Goal: Information Seeking & Learning: Learn about a topic

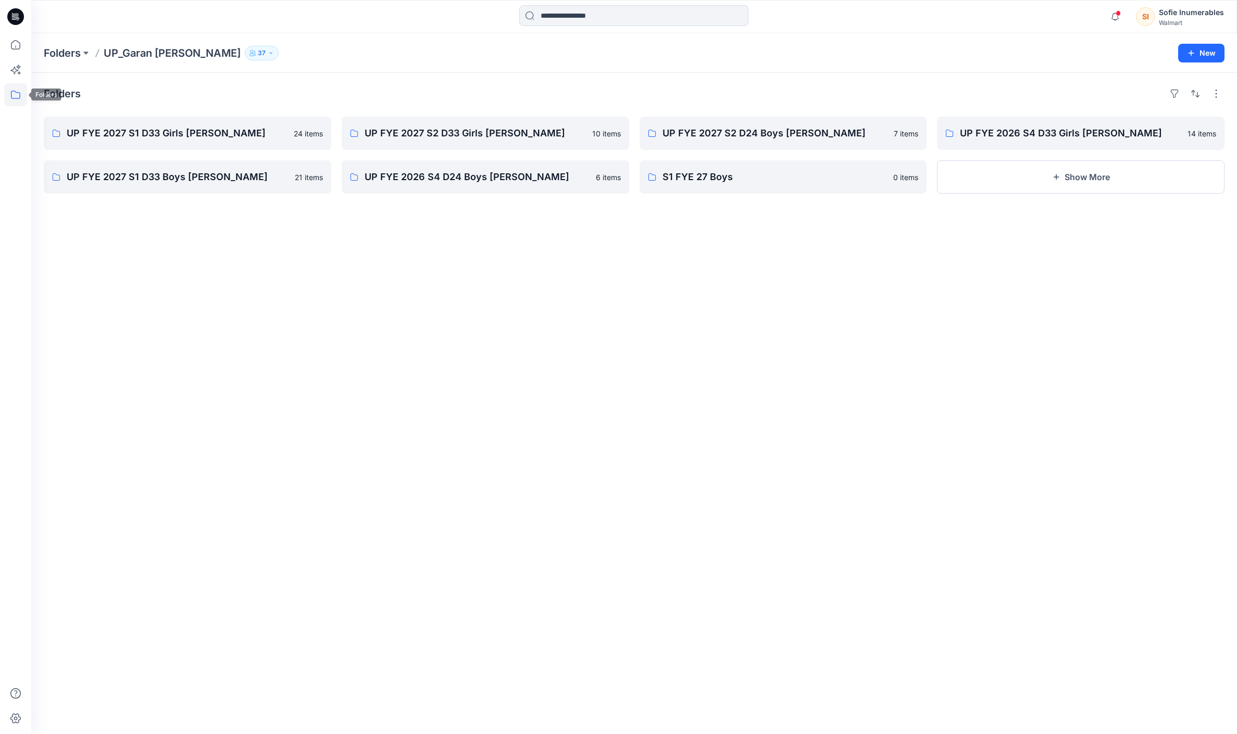
click at [17, 86] on icon at bounding box center [15, 94] width 23 height 23
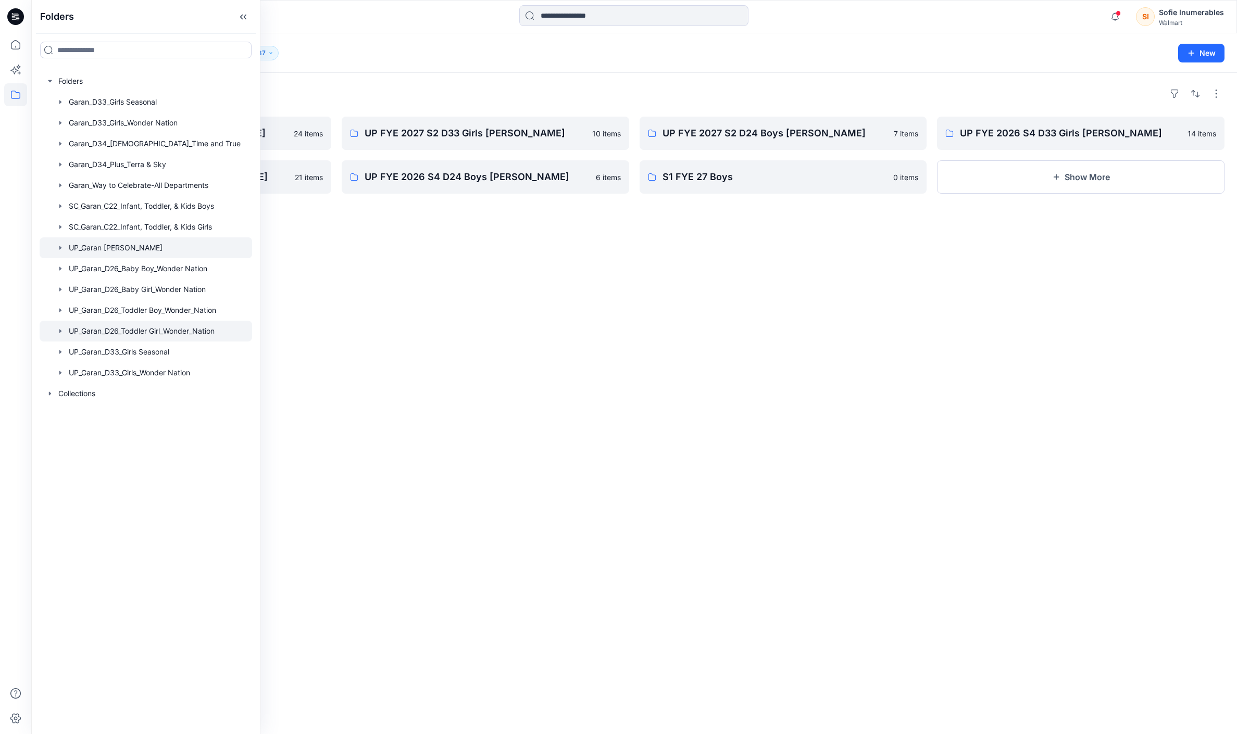
click at [65, 335] on icon "button" at bounding box center [60, 331] width 8 height 8
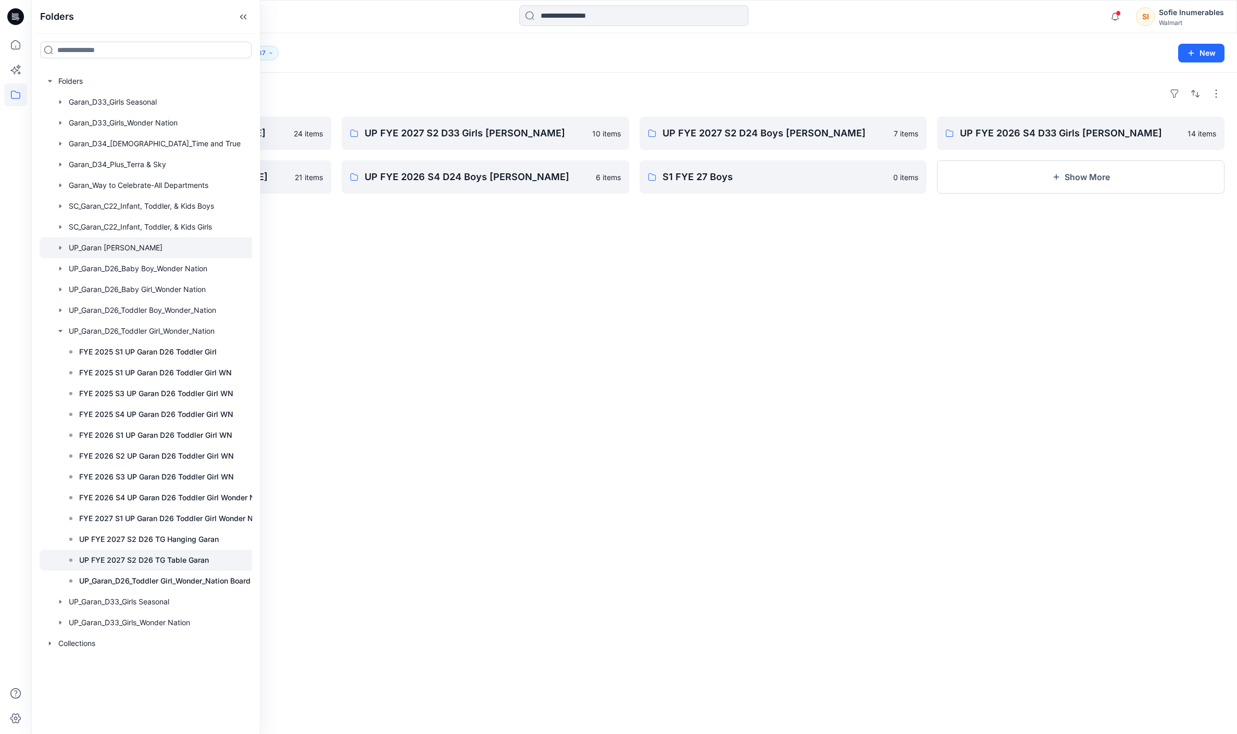
click at [209, 566] on p "UP FYE 2027 S2 D26 TG Table Garan" at bounding box center [144, 560] width 130 height 12
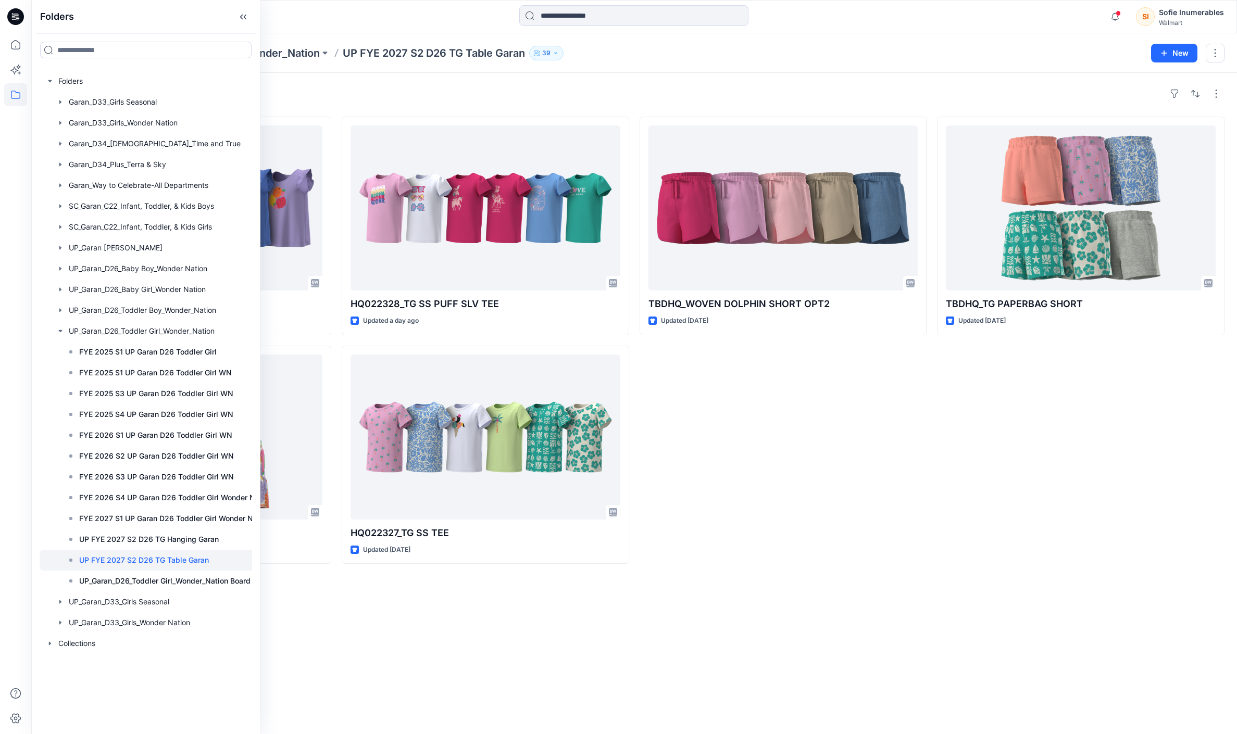
drag, startPoint x: 821, startPoint y: 494, endPoint x: 806, endPoint y: 472, distance: 26.3
click at [820, 493] on div "TBDHQ_WOVEN DOLPHIN SHORT OPT2 Updated 22 days ago" at bounding box center [782, 340] width 287 height 447
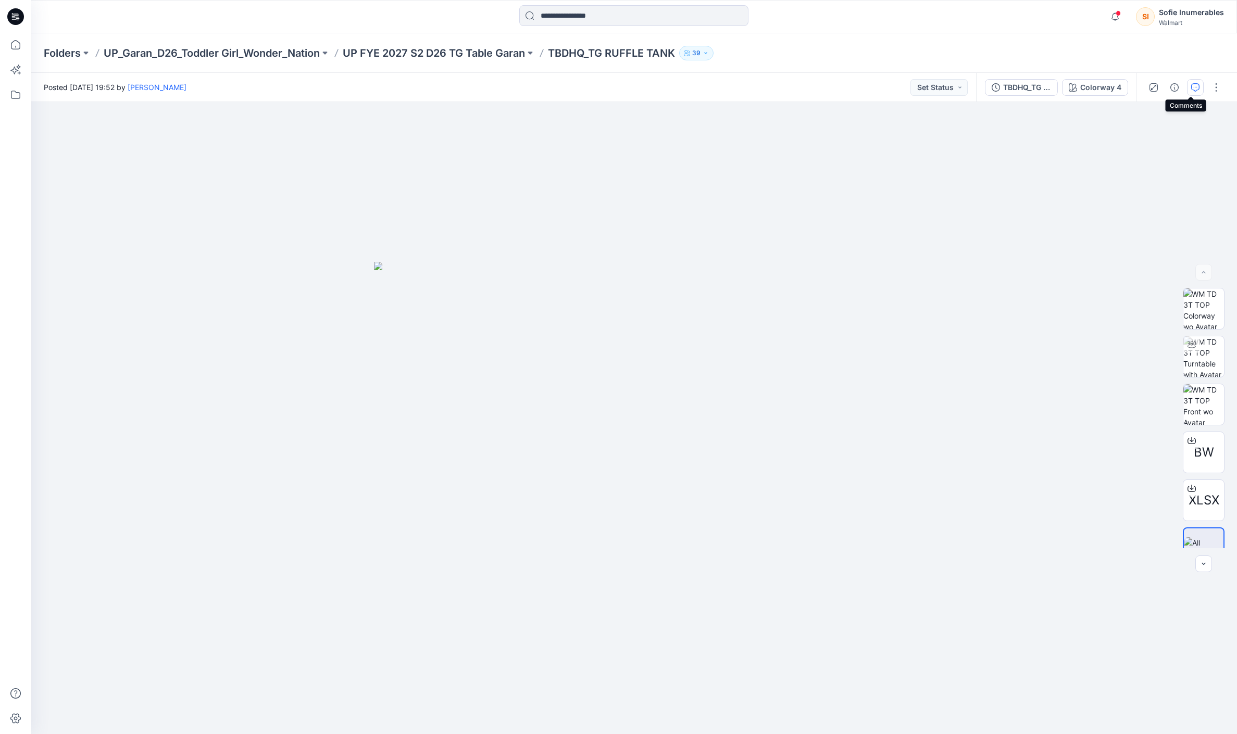
click at [1191, 89] on icon "button" at bounding box center [1195, 87] width 8 height 8
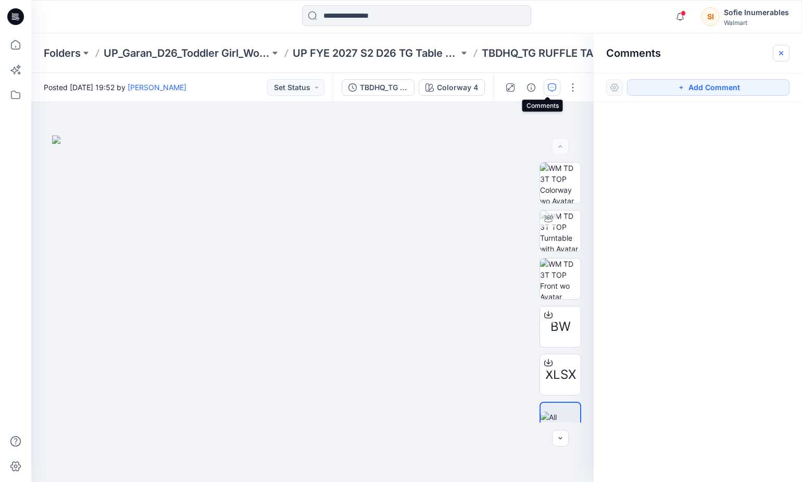
click at [782, 52] on icon "button" at bounding box center [781, 53] width 4 height 4
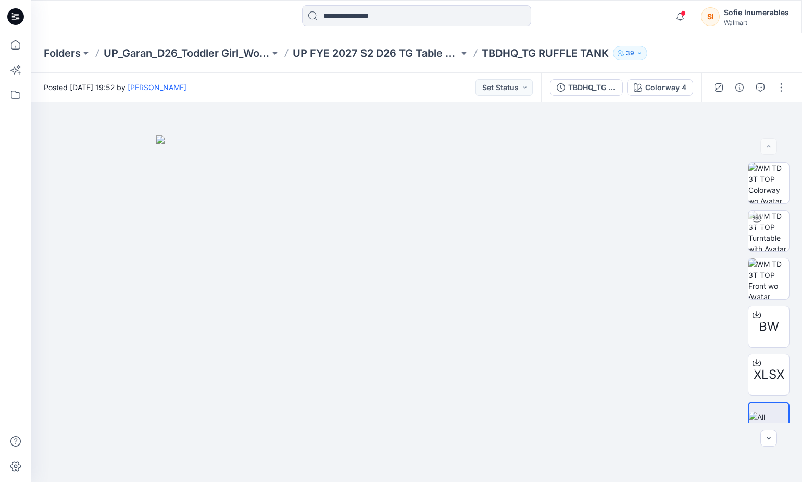
click at [390, 58] on p "UP FYE 2027 S2 D26 TG Table Garan" at bounding box center [376, 53] width 166 height 15
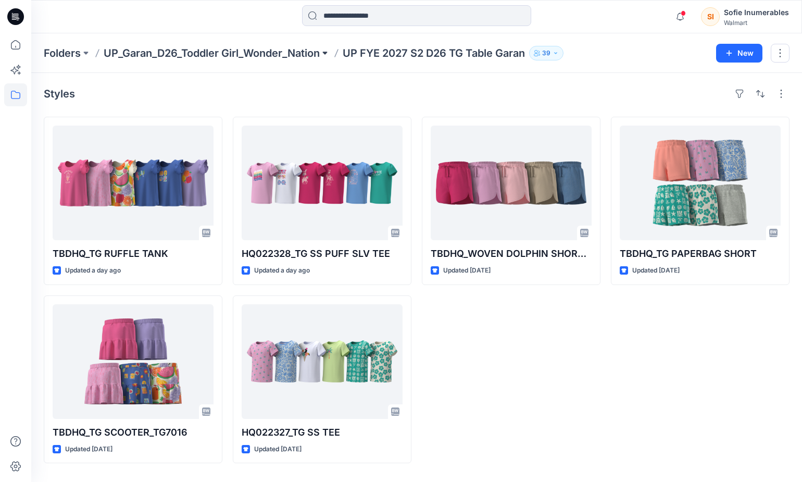
click at [326, 54] on div "Folders UP_Garan_D26_Toddler Girl_Wonder_Nation UP FYE 2027 S2 D26 TG Table Gar…" at bounding box center [376, 53] width 664 height 15
click at [330, 52] on button at bounding box center [325, 53] width 10 height 15
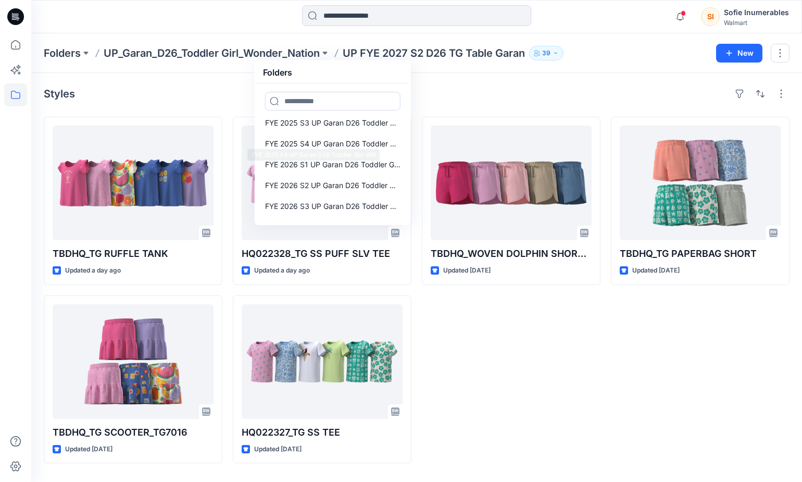
scroll to position [68, 0]
click at [15, 96] on icon at bounding box center [15, 94] width 23 height 23
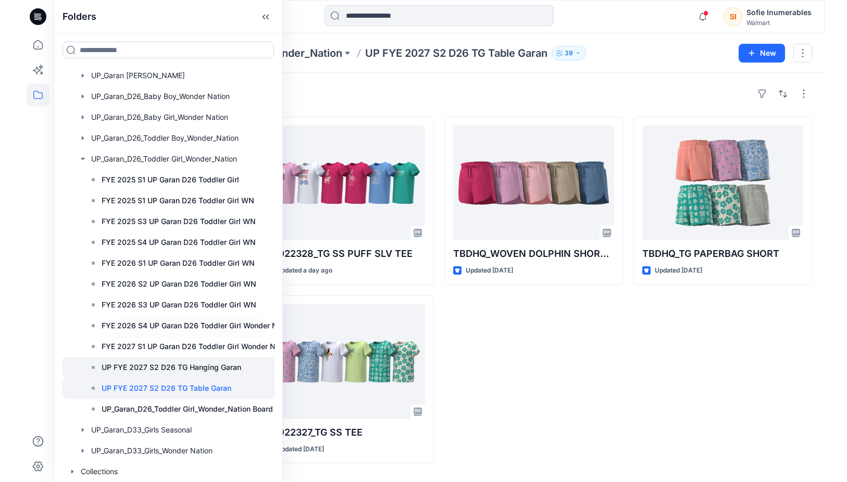
scroll to position [237, 0]
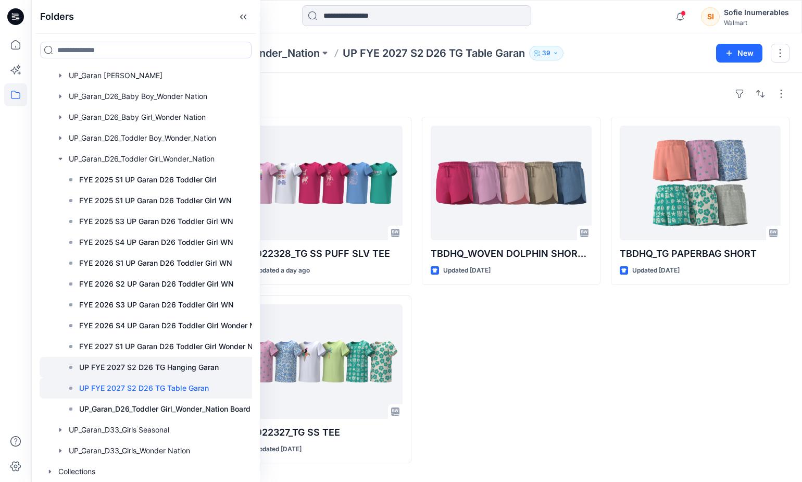
click at [181, 361] on p "UP FYE 2027 S2 D26 TG Hanging Garan" at bounding box center [149, 367] width 140 height 12
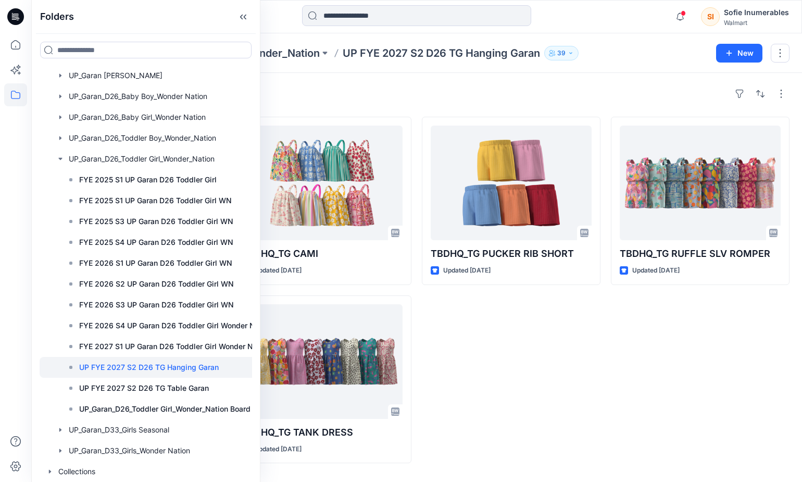
click at [679, 440] on div "TBDHQ_TG RUFFLE SLV ROMPER Updated 14 days ago" at bounding box center [700, 290] width 179 height 346
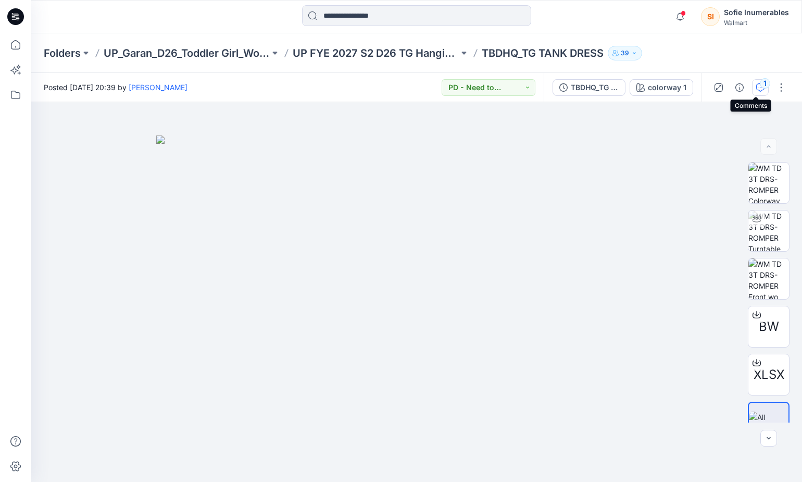
click at [760, 85] on div "1" at bounding box center [765, 83] width 10 height 10
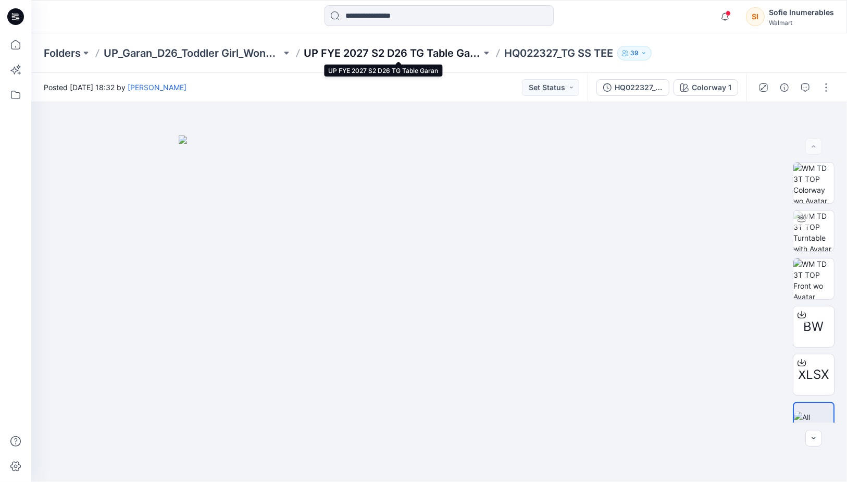
click at [425, 48] on p "UP FYE 2027 S2 D26 TG Table Garan" at bounding box center [393, 53] width 178 height 15
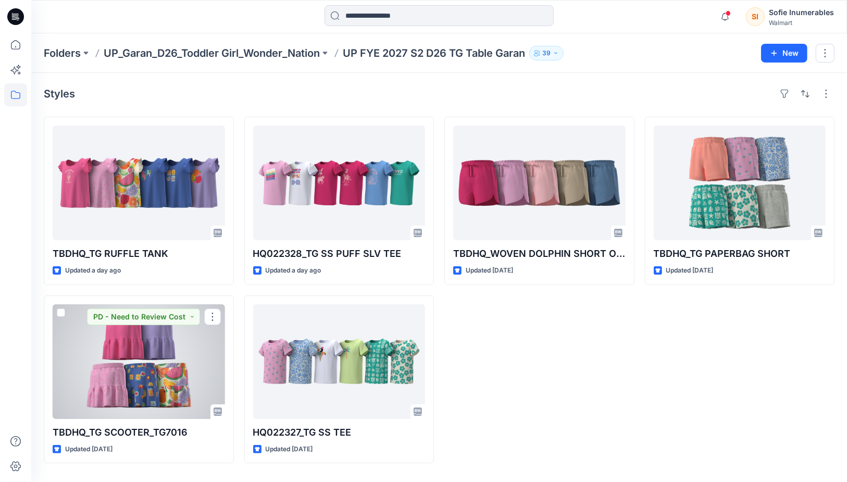
click at [184, 383] on div at bounding box center [139, 361] width 172 height 115
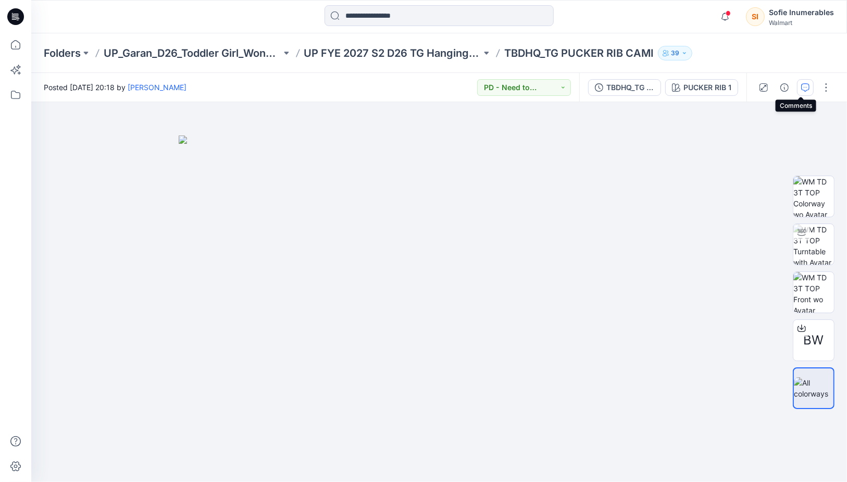
click at [804, 87] on icon "button" at bounding box center [805, 87] width 8 height 8
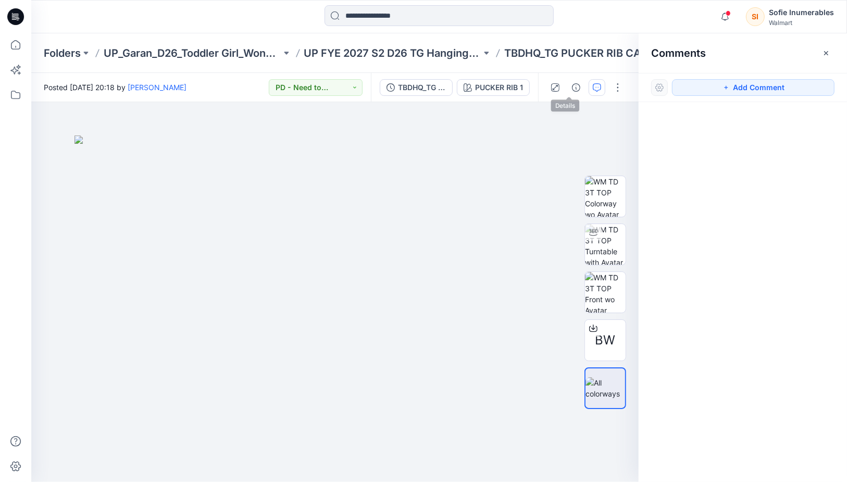
click at [578, 87] on div at bounding box center [586, 87] width 96 height 29
click at [550, 87] on button "button" at bounding box center [555, 87] width 17 height 17
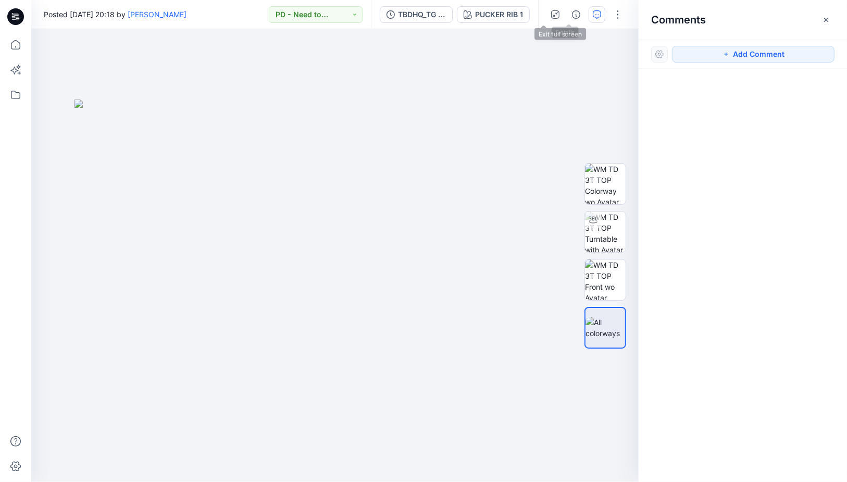
click at [552, 15] on icon "button" at bounding box center [555, 14] width 6 height 6
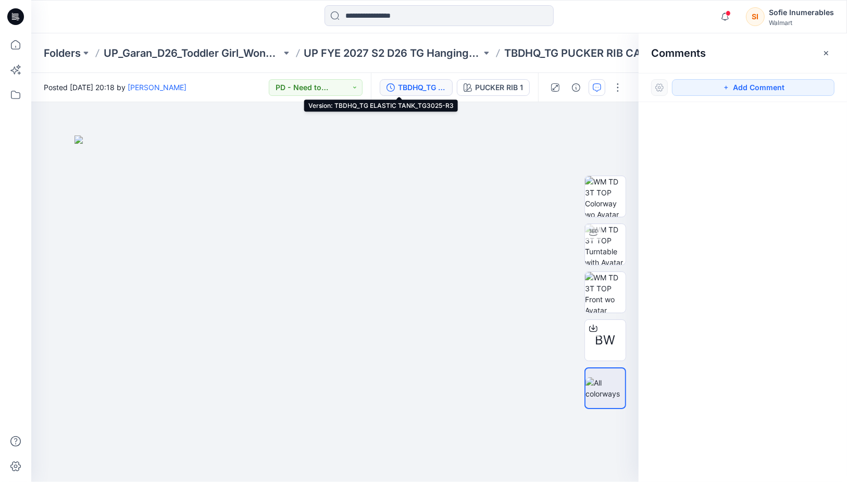
click at [393, 94] on button "TBDHQ_TG ELASTIC TANK_TG3025-R3" at bounding box center [416, 87] width 73 height 17
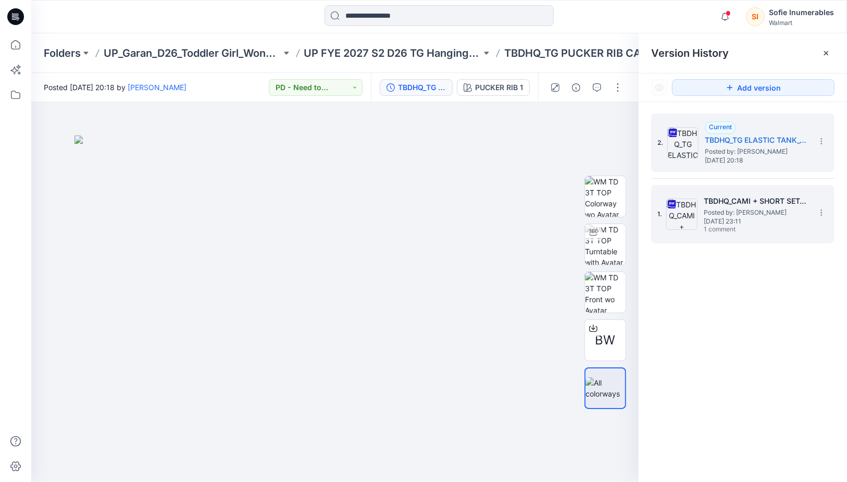
click at [738, 209] on span "Posted by: [PERSON_NAME]" at bounding box center [755, 212] width 104 height 10
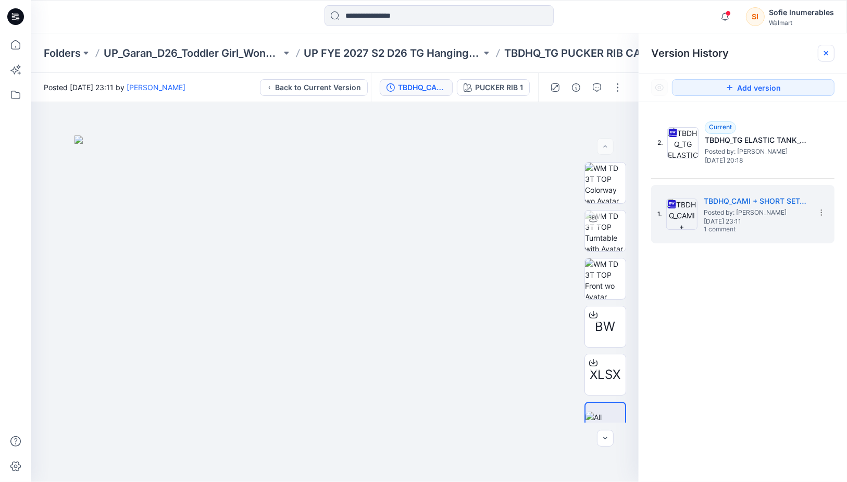
click at [826, 52] on icon at bounding box center [826, 53] width 8 height 8
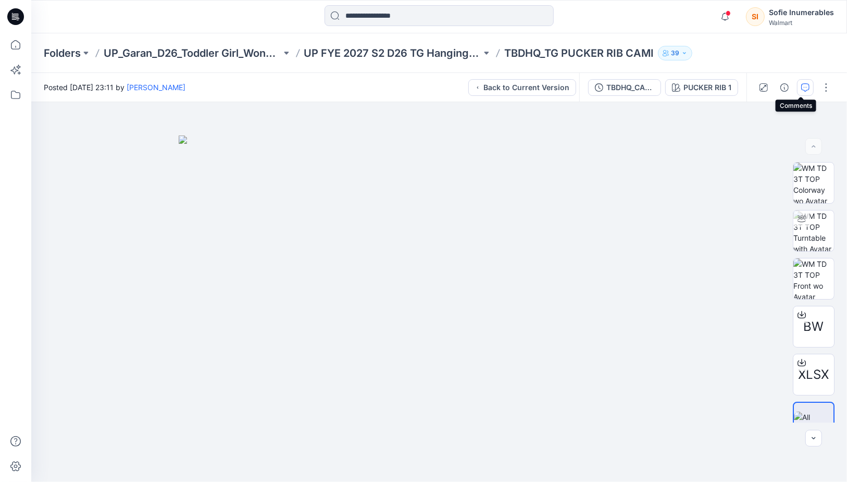
click at [801, 87] on icon "button" at bounding box center [805, 87] width 8 height 8
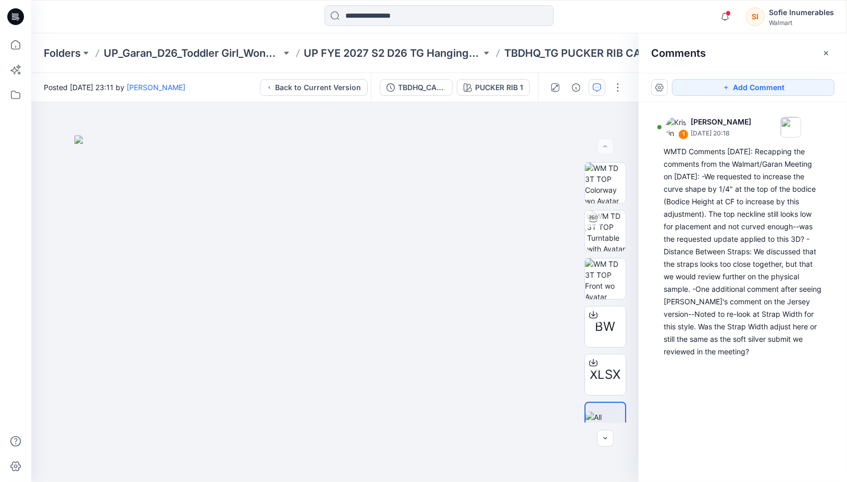
click at [825, 49] on icon "button" at bounding box center [826, 53] width 8 height 8
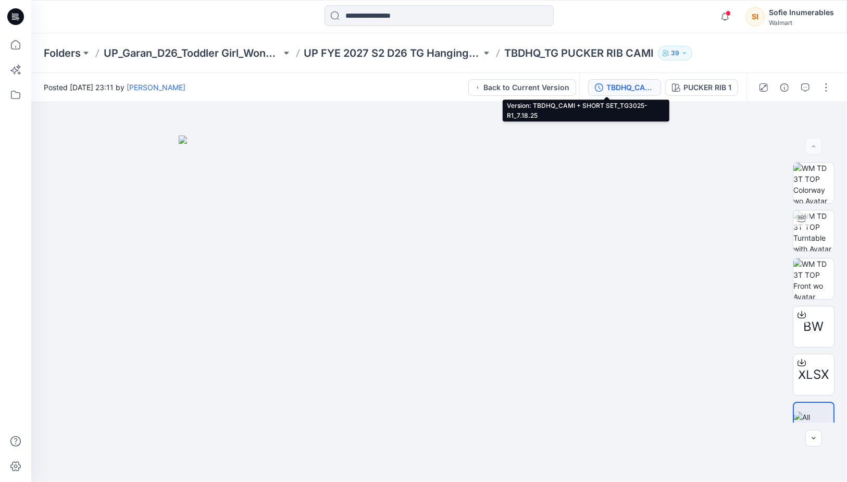
click at [611, 83] on div "TBDHQ_CAMI + SHORT SET_TG3025-R1_7.18.25" at bounding box center [630, 87] width 48 height 11
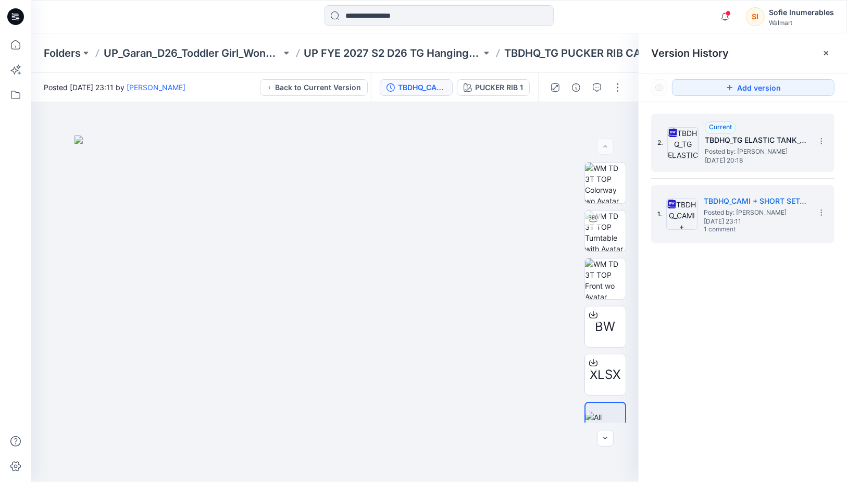
click at [772, 136] on h5 "TBDHQ_TG ELASTIC TANK_TG3025-R3" at bounding box center [756, 140] width 104 height 12
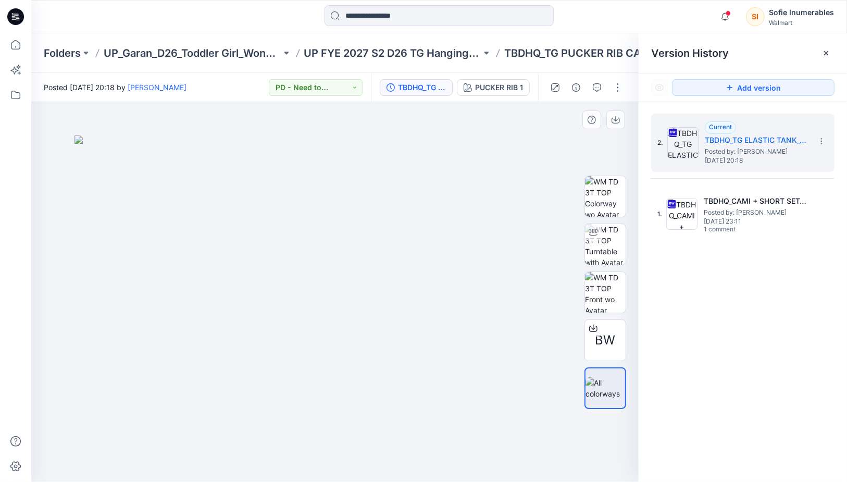
click at [572, 141] on img at bounding box center [334, 308] width 521 height 346
drag, startPoint x: 825, startPoint y: 52, endPoint x: 839, endPoint y: 28, distance: 28.2
click at [825, 52] on icon at bounding box center [826, 53] width 4 height 4
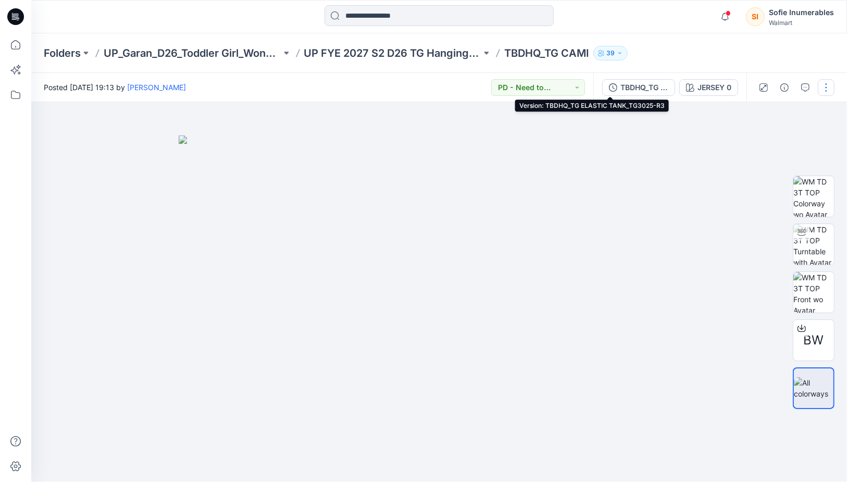
click at [621, 82] on div "TBDHQ_TG ELASTIC TANK_TG3025-R3" at bounding box center [644, 87] width 48 height 11
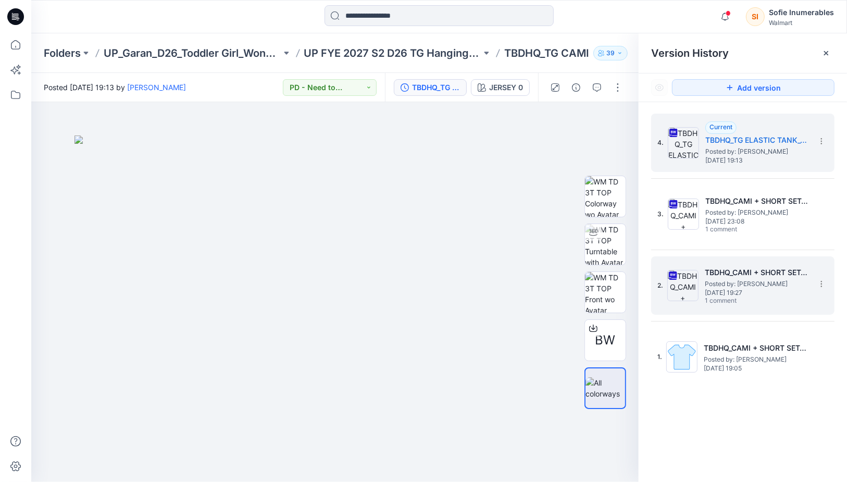
click at [703, 296] on div "2. TBDHQ_CAMI + SHORT SET_TG3025-R1_7.18.25 Posted by: Tshara Payne Friday, Jul…" at bounding box center [735, 285] width 156 height 50
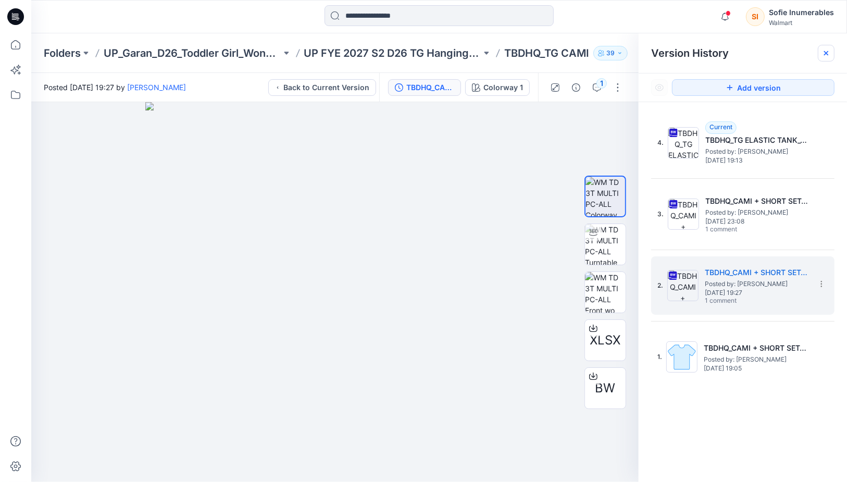
click at [830, 52] on icon at bounding box center [826, 53] width 8 height 8
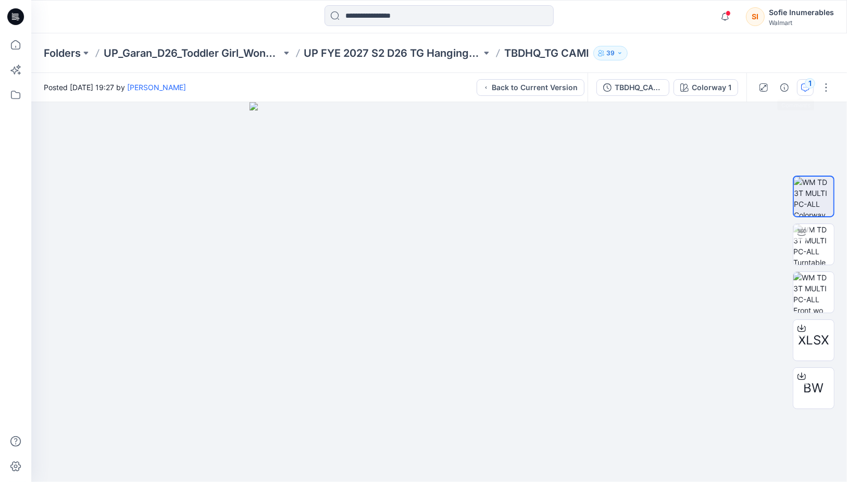
click at [801, 85] on button "1" at bounding box center [805, 87] width 17 height 17
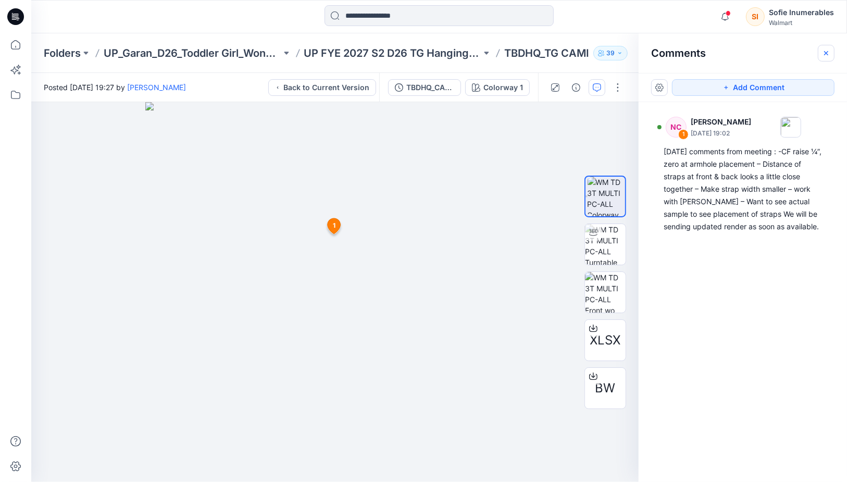
click at [825, 51] on icon "button" at bounding box center [826, 53] width 8 height 8
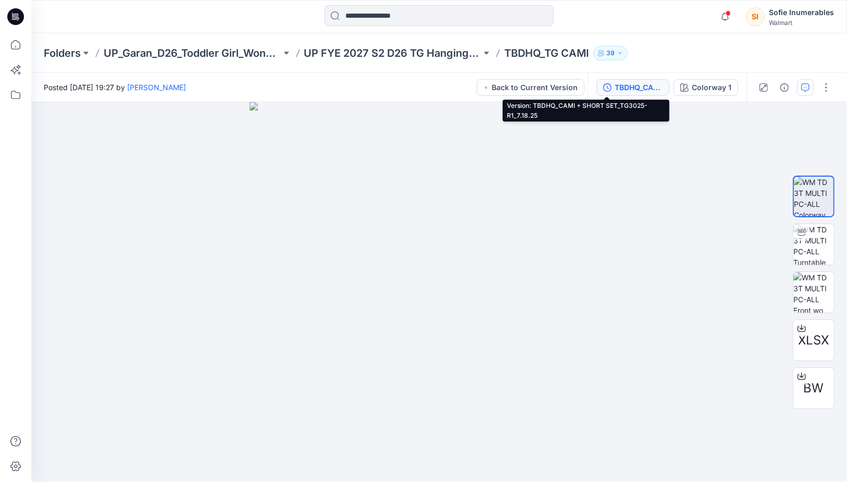
click at [614, 83] on div "TBDHQ_CAMI + SHORT SET_TG3025-R1_7.18.25" at bounding box center [638, 87] width 48 height 11
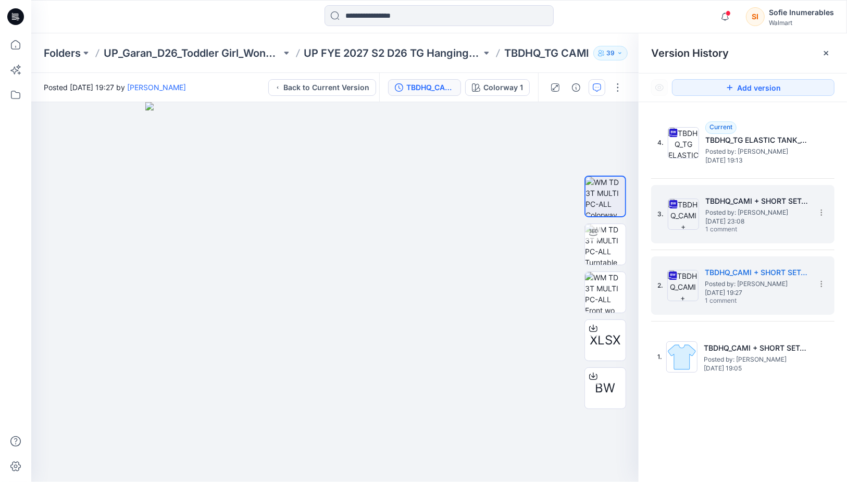
click at [711, 225] on span "1 comment" at bounding box center [741, 229] width 73 height 8
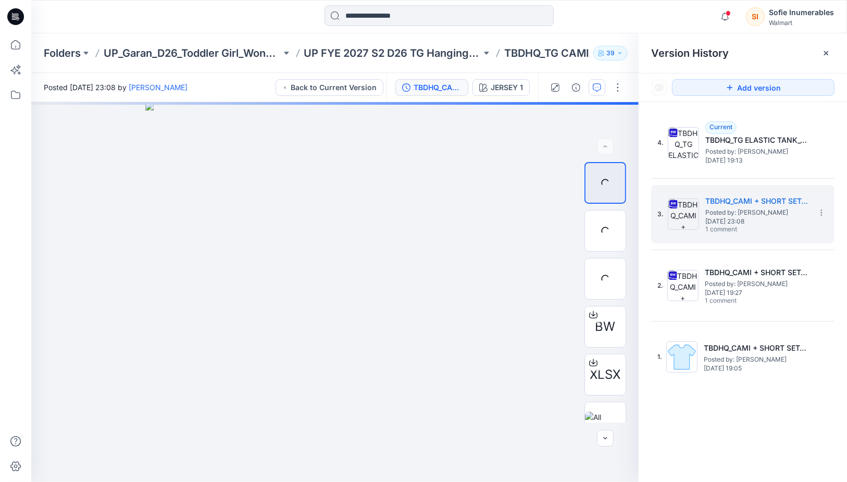
click at [827, 52] on icon at bounding box center [826, 53] width 8 height 8
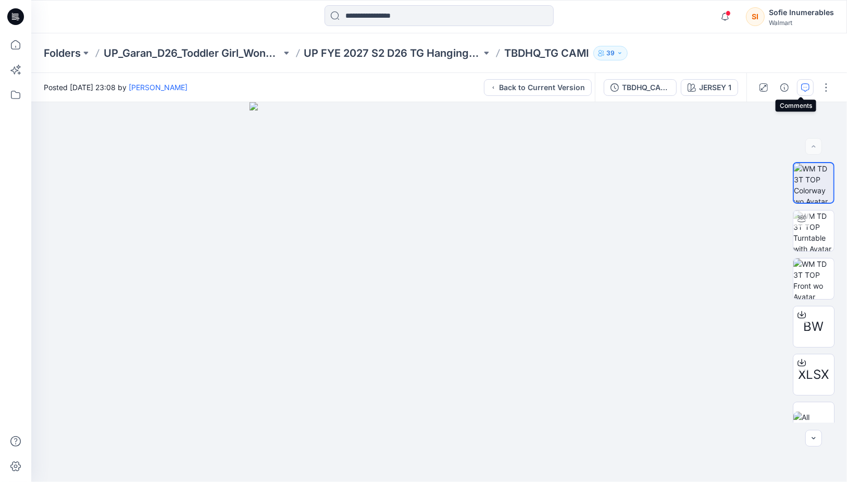
click at [801, 80] on button "button" at bounding box center [805, 87] width 17 height 17
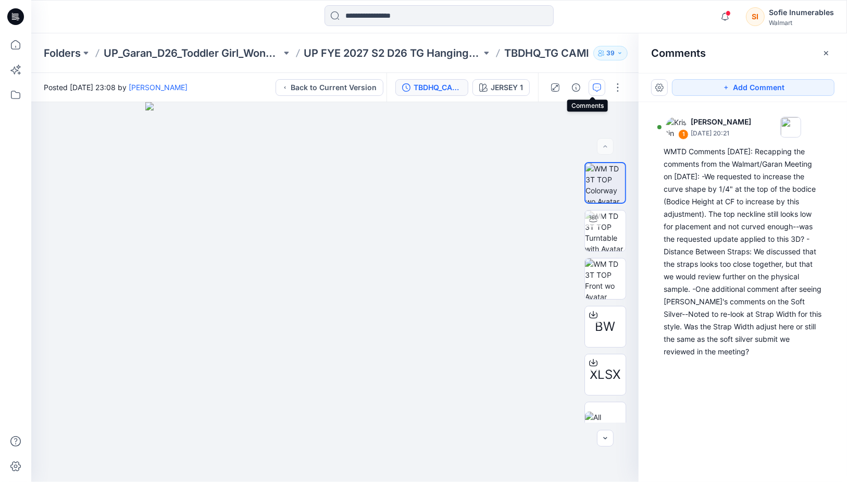
click at [593, 87] on icon "button" at bounding box center [597, 87] width 8 height 8
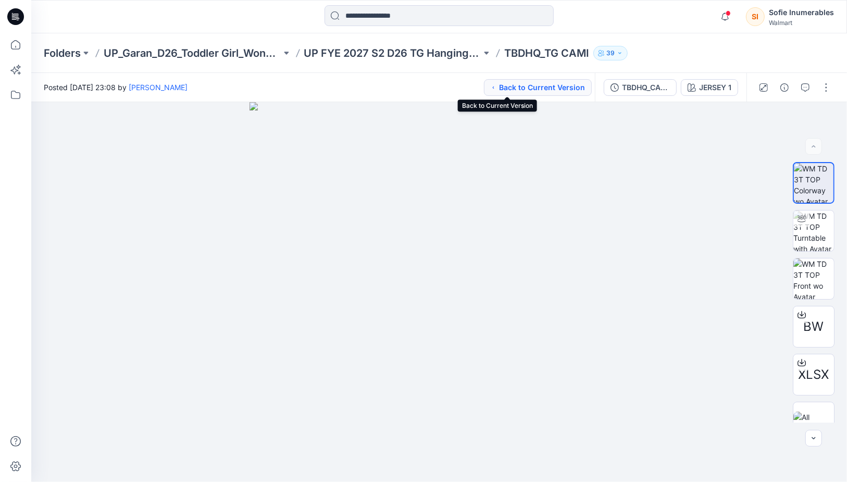
click at [520, 90] on button "Back to Current Version" at bounding box center [538, 87] width 108 height 17
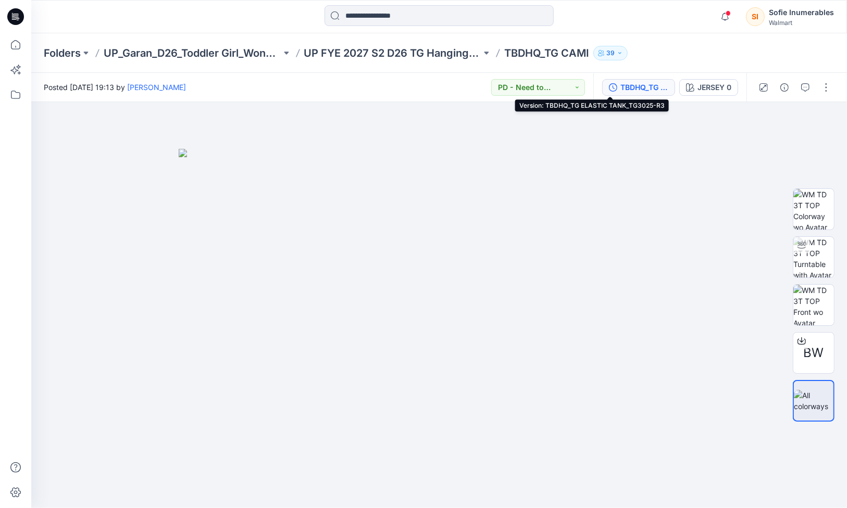
click at [620, 83] on div "TBDHQ_TG ELASTIC TANK_TG3025-R3" at bounding box center [644, 87] width 48 height 11
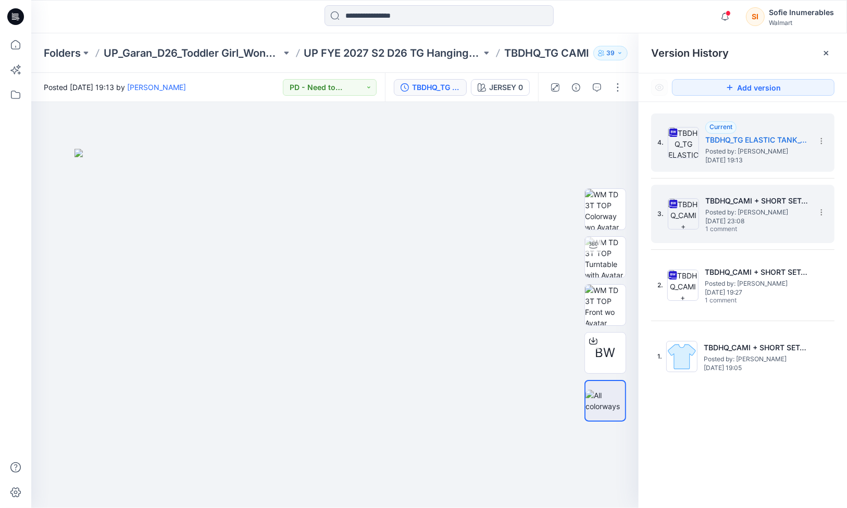
click at [720, 229] on span "1 comment" at bounding box center [741, 229] width 73 height 8
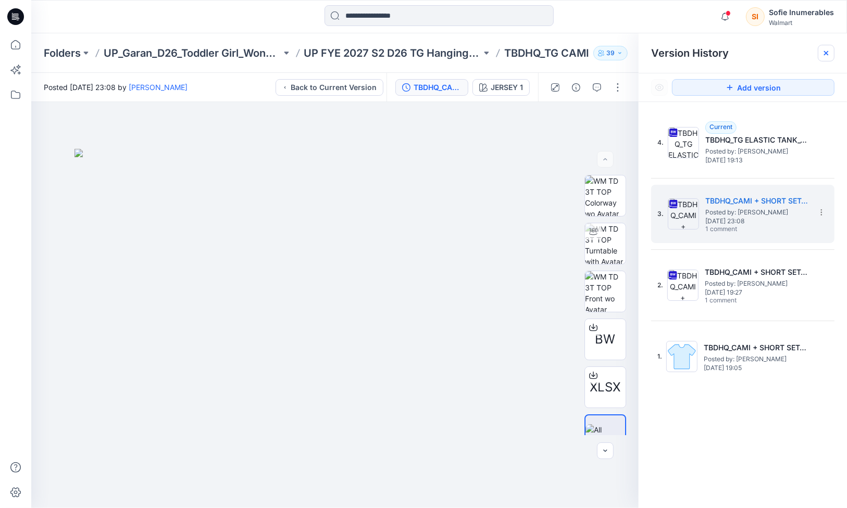
click at [826, 51] on icon at bounding box center [826, 53] width 8 height 8
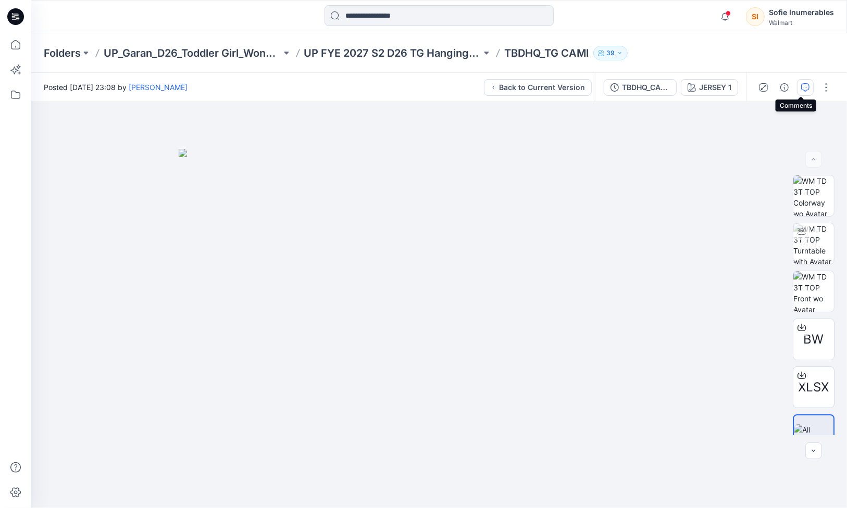
click at [801, 85] on icon "button" at bounding box center [805, 87] width 8 height 8
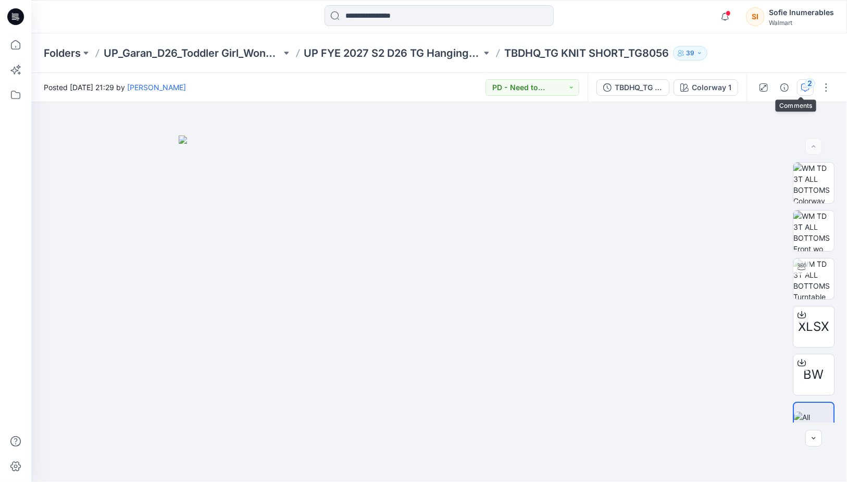
click at [804, 91] on icon "button" at bounding box center [805, 87] width 8 height 8
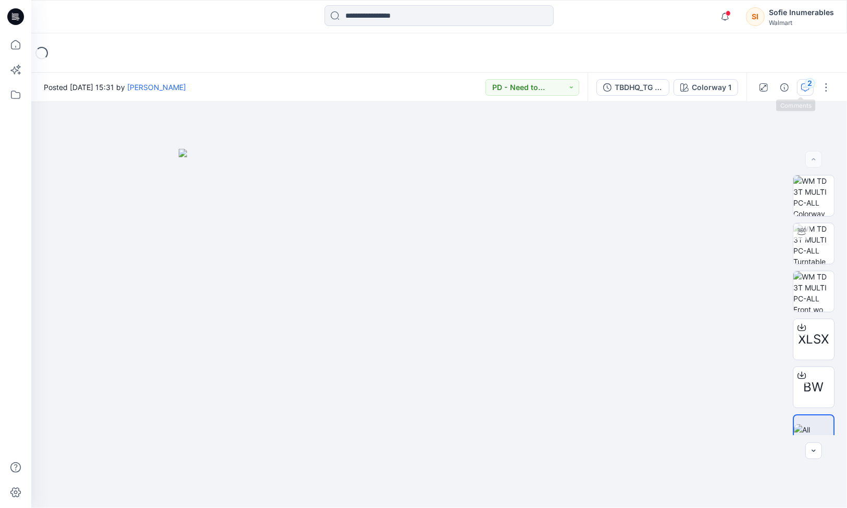
click at [801, 87] on icon "button" at bounding box center [805, 87] width 8 height 8
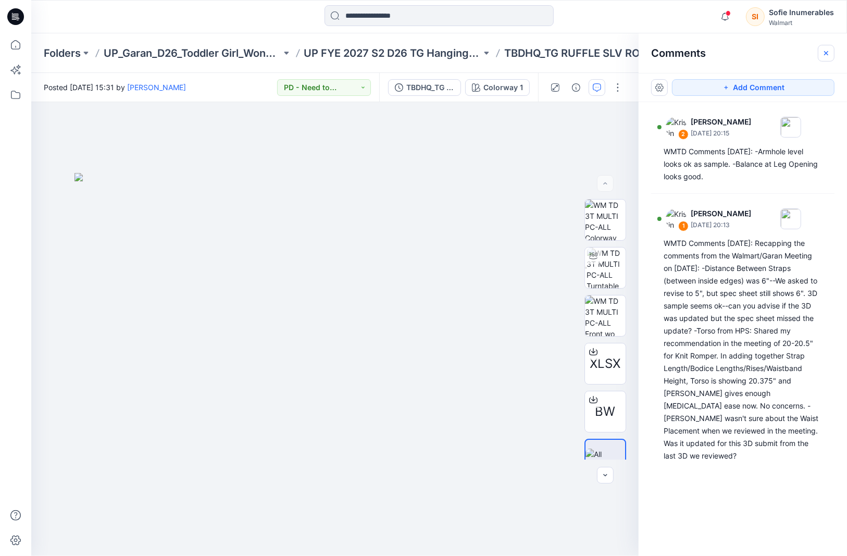
click at [828, 53] on icon "button" at bounding box center [826, 53] width 8 height 8
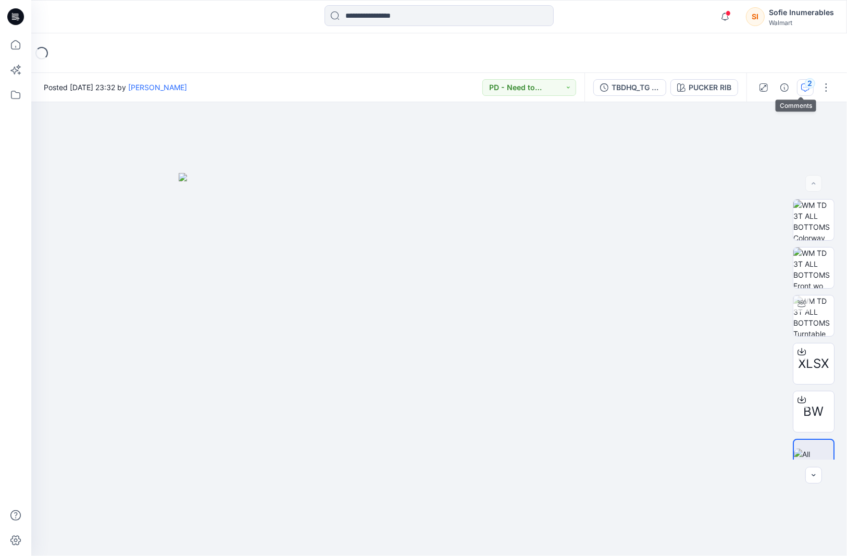
click at [804, 84] on div "2" at bounding box center [809, 83] width 10 height 10
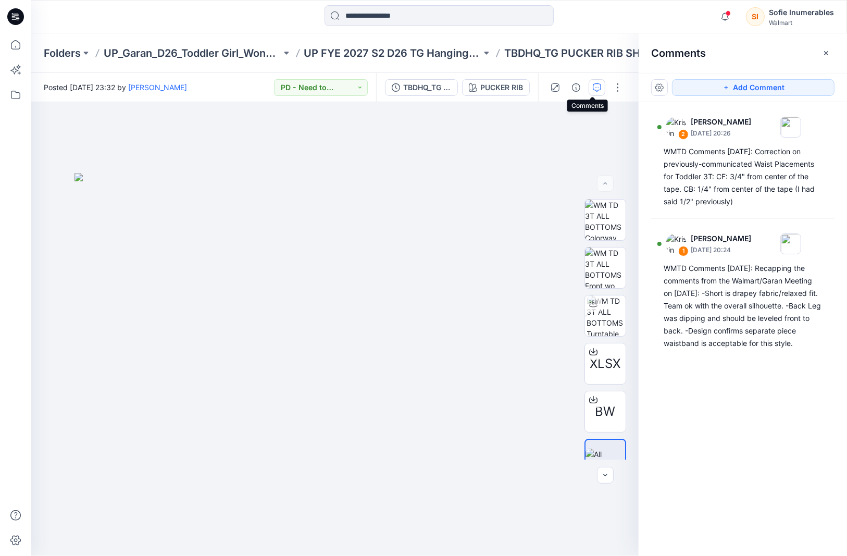
click at [826, 57] on icon "button" at bounding box center [826, 53] width 8 height 8
